Goal: Obtain resource: Download file/media

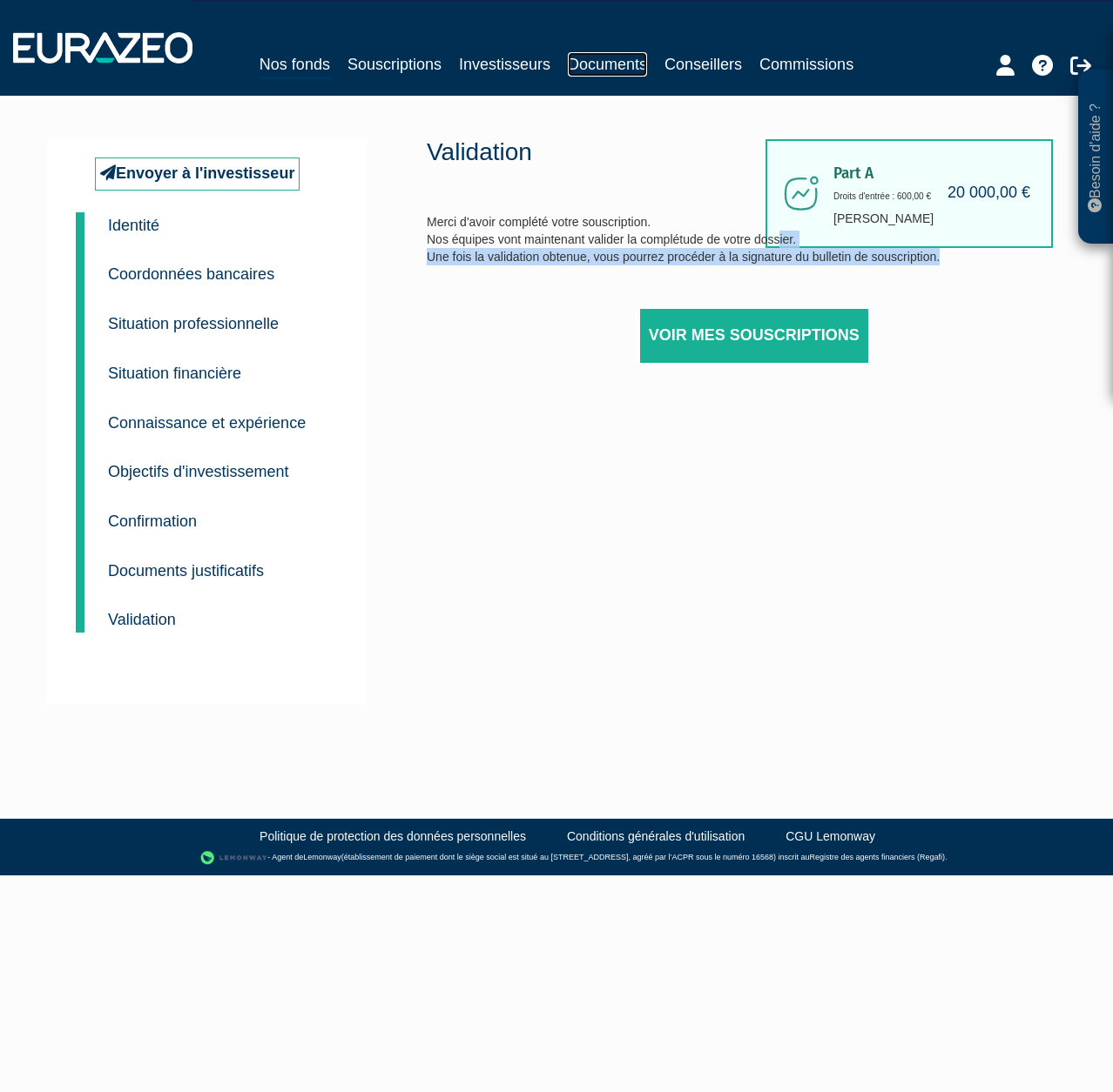
click at [626, 65] on link "Documents" at bounding box center [607, 64] width 79 height 24
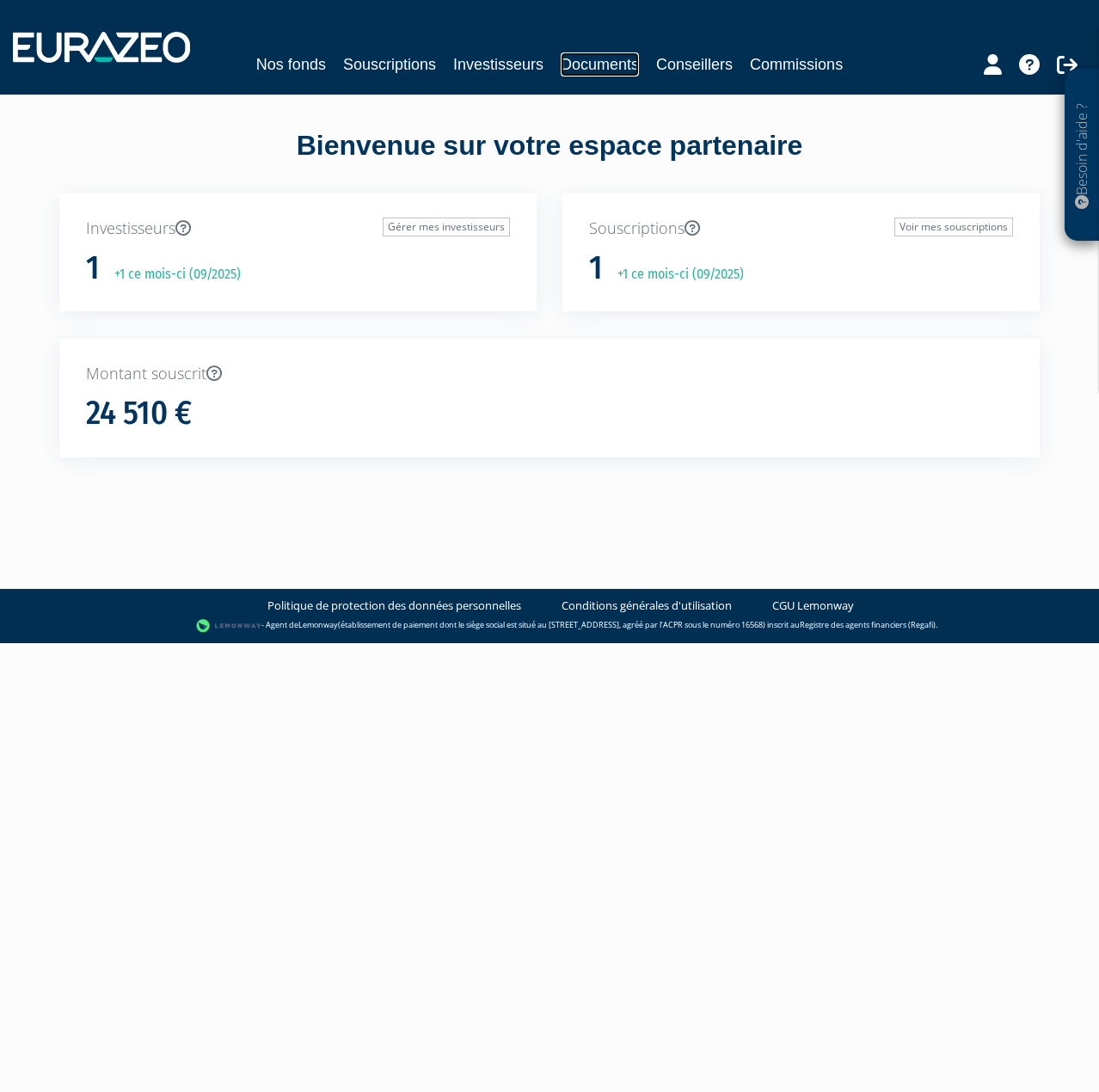
click at [597, 61] on link "Documents" at bounding box center [599, 64] width 78 height 24
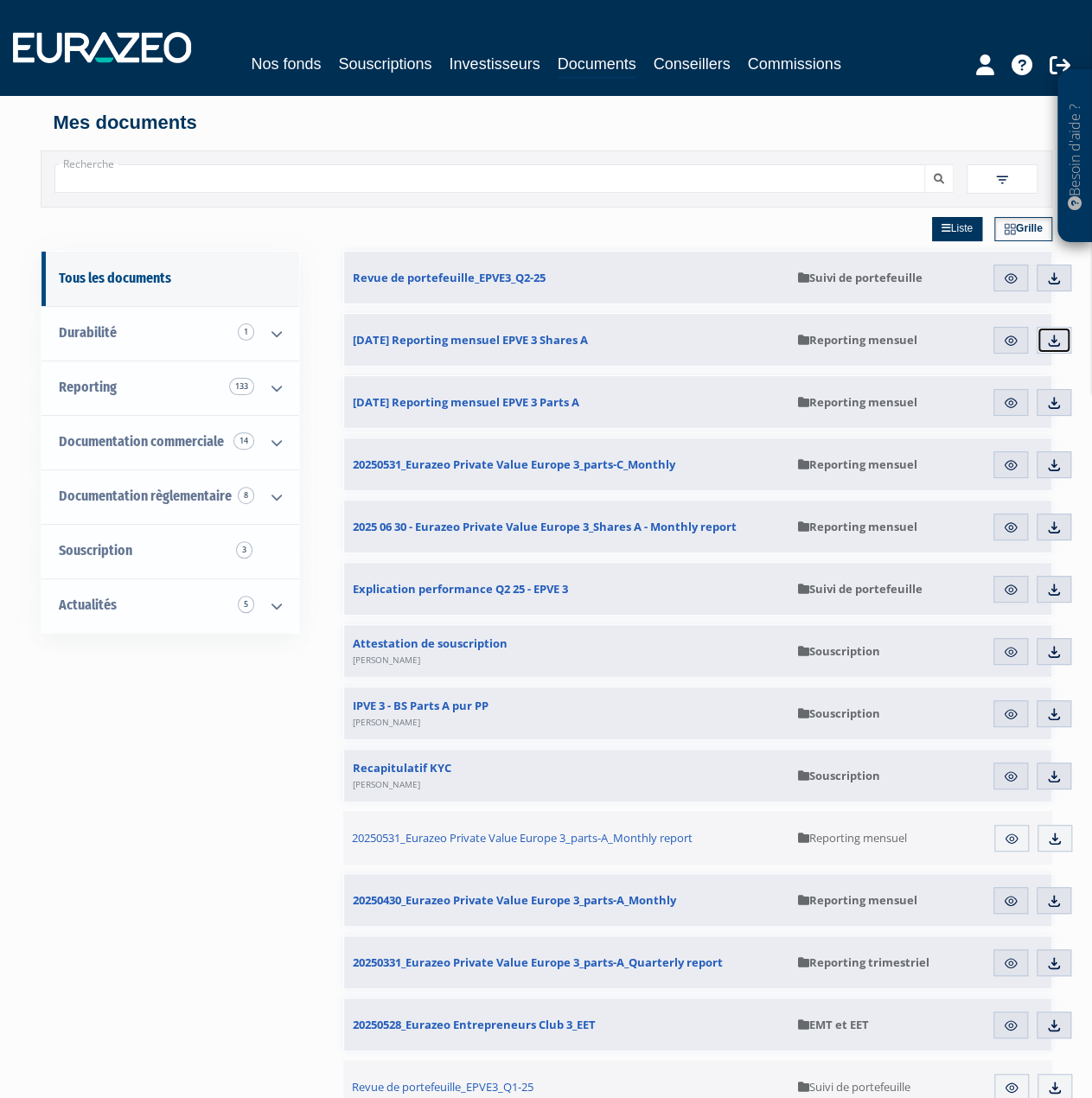
click at [1047, 336] on img at bounding box center [1053, 341] width 16 height 16
click at [1049, 459] on img at bounding box center [1053, 465] width 16 height 16
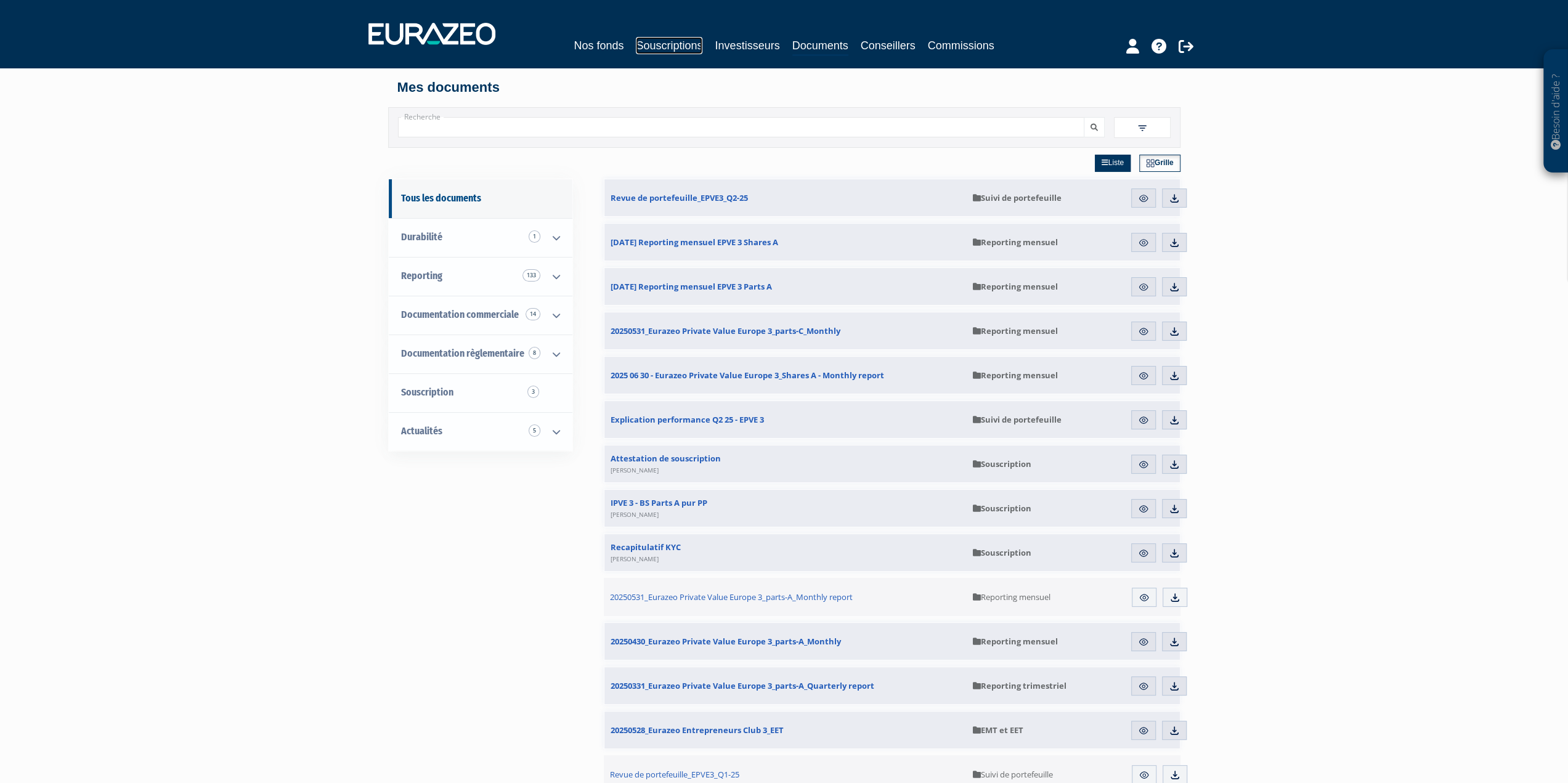
click at [670, 47] on link "Souscriptions" at bounding box center [669, 46] width 67 height 17
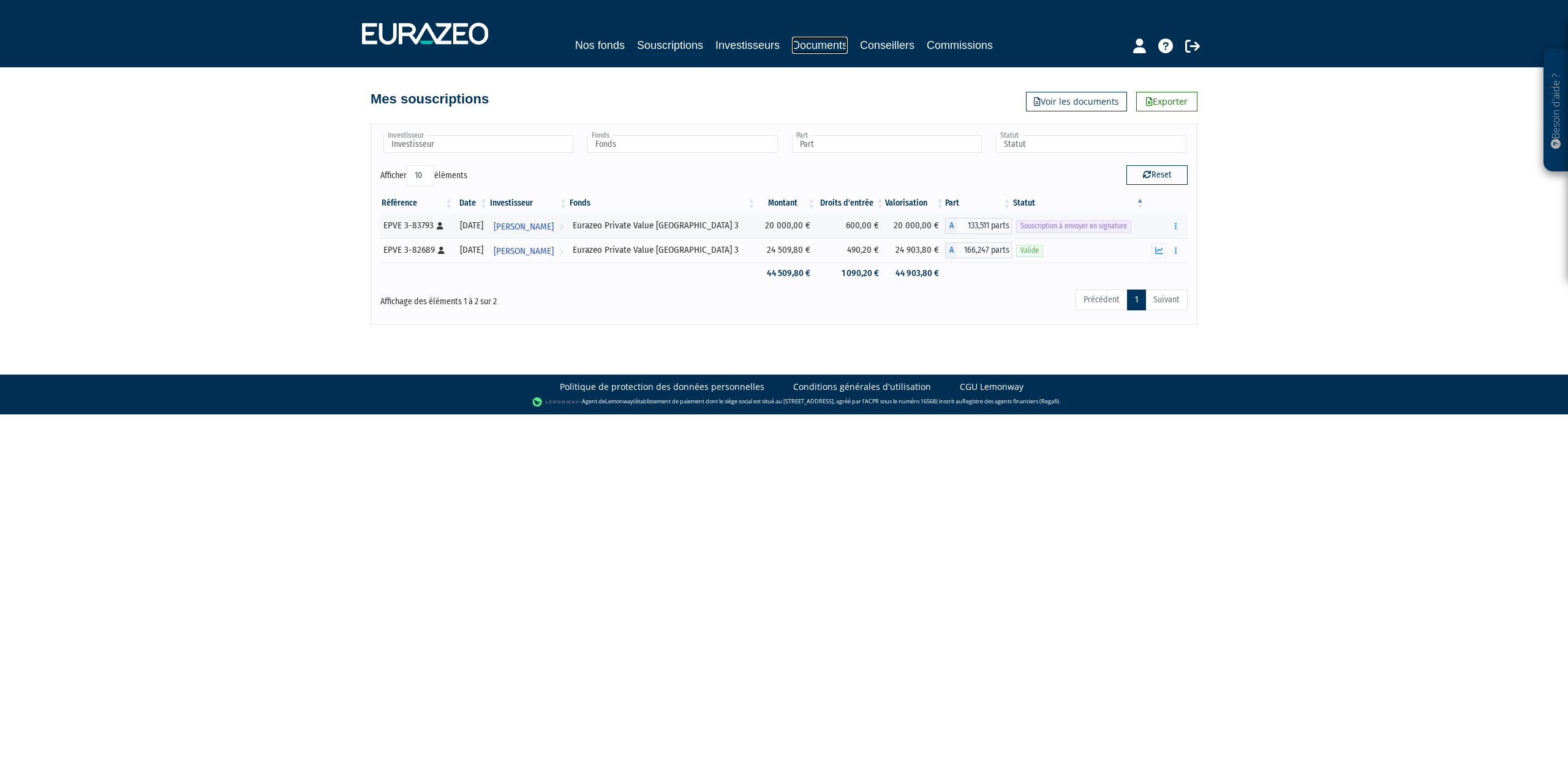
click at [826, 43] on link "Documents" at bounding box center [820, 45] width 56 height 17
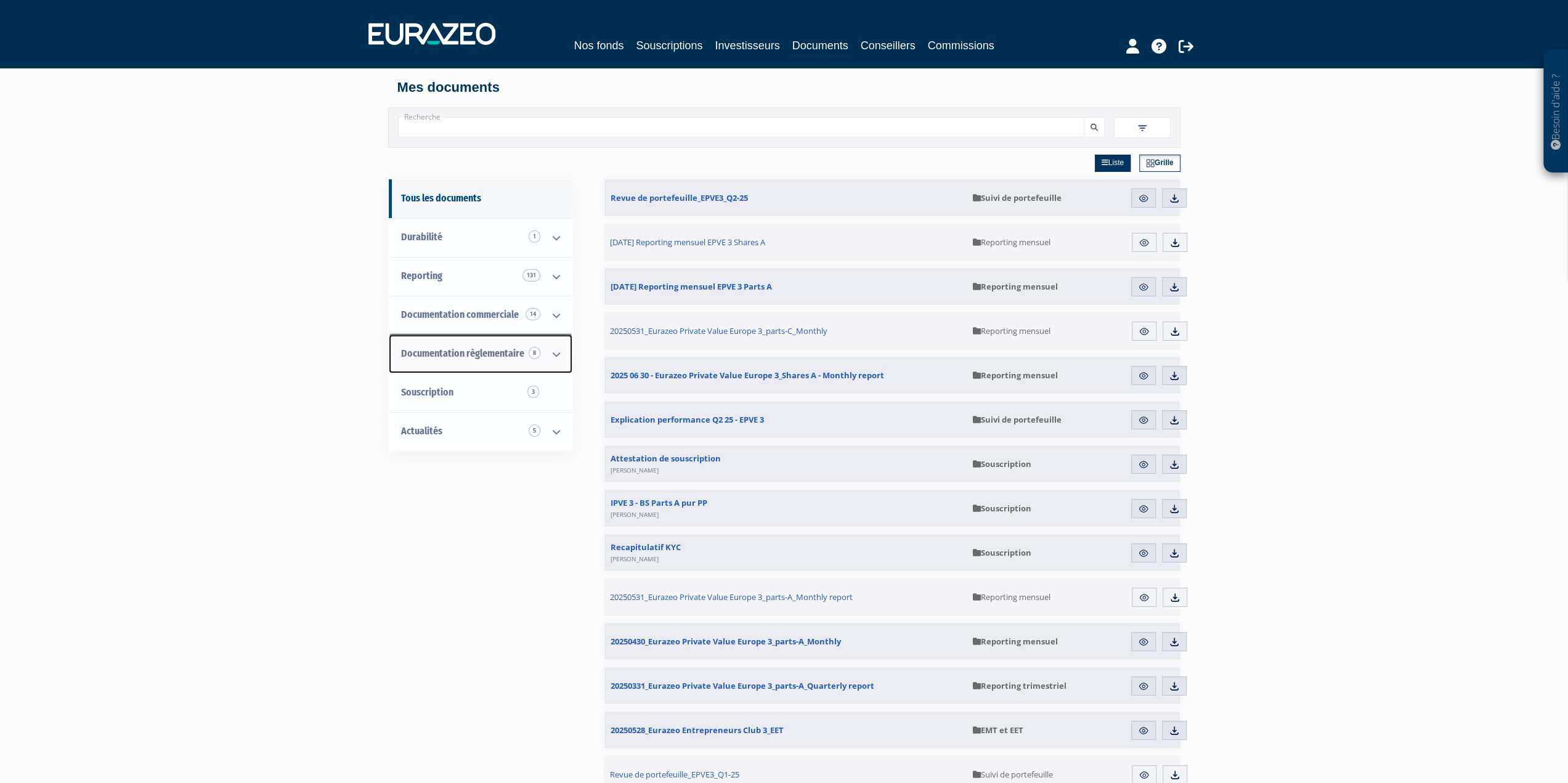
click at [455, 348] on span "Documentation règlementaire 8" at bounding box center [462, 354] width 123 height 12
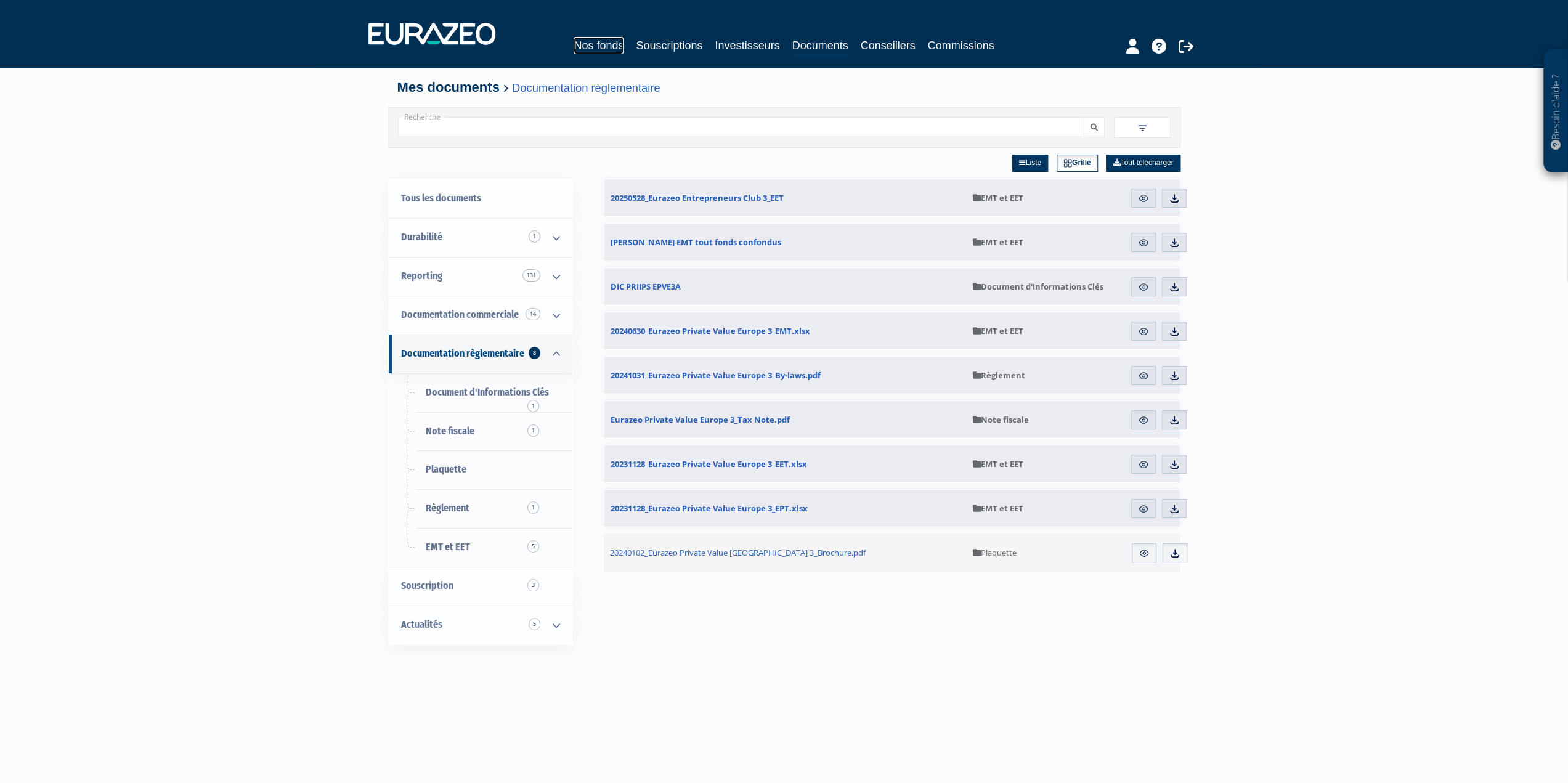
click at [583, 42] on link "Nos fonds" at bounding box center [599, 46] width 50 height 17
